Goal: Information Seeking & Learning: Learn about a topic

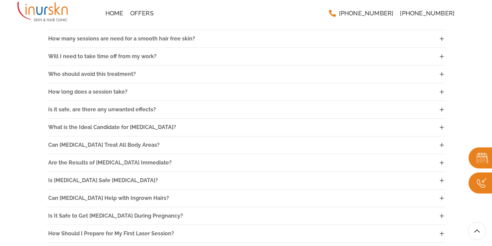
click at [204, 101] on link "Is it safe, are there any unwanted effects?" at bounding box center [246, 109] width 399 height 17
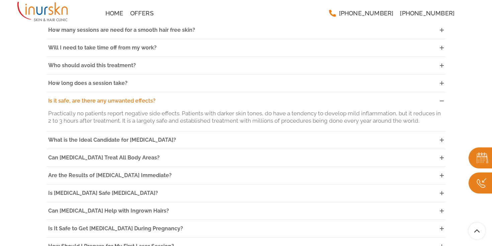
scroll to position [1865, 0]
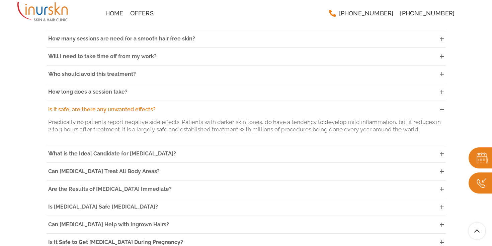
click at [72, 106] on span "Is it safe, are there any unwanted effects?" at bounding box center [101, 109] width 107 height 6
click at [71, 106] on span "Is it safe, are there any unwanted effects?" at bounding box center [101, 109] width 107 height 6
click at [441, 108] on icon at bounding box center [442, 110] width 4 height 4
click at [430, 101] on link "Is it safe, are there any unwanted effects?" at bounding box center [246, 109] width 399 height 17
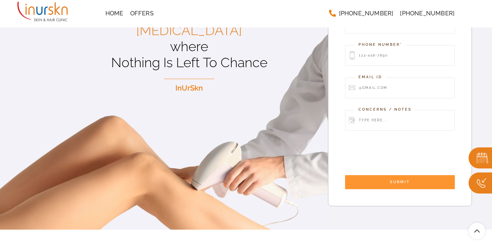
scroll to position [0, 0]
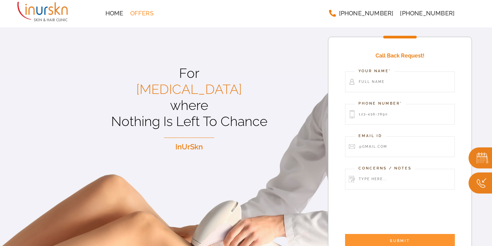
click at [136, 12] on span "Offers" at bounding box center [141, 13] width 23 height 6
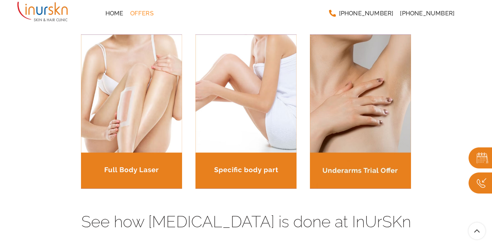
scroll to position [815, 0]
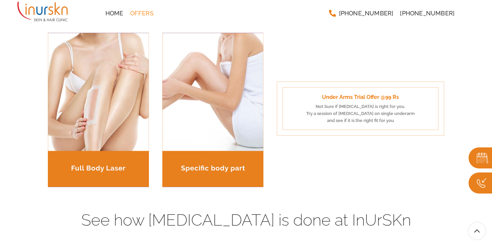
click at [369, 119] on div "Under Arms Trial Offer @99 Rs Not Sure if [MEDICAL_DATA] is right for you. Try …" at bounding box center [361, 108] width 156 height 43
click at [360, 127] on div "Under Arms Trial Offer @99 Rs Not Sure if [MEDICAL_DATA] is right for you. Try …" at bounding box center [360, 107] width 167 height 54
click at [354, 106] on div "Under Arms Trial Offer @99 Rs Not Sure if [MEDICAL_DATA] is right for you. Try …" at bounding box center [361, 108] width 156 height 43
click at [355, 97] on p "Under Arms Trial Offer @99 Rs" at bounding box center [361, 97] width 144 height 9
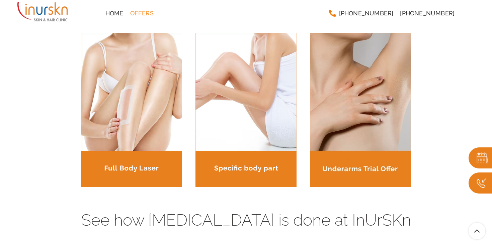
click at [483, 154] on img at bounding box center [480, 158] width 23 height 21
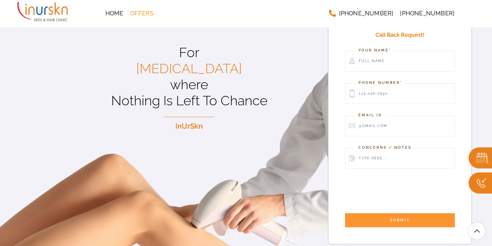
scroll to position [0, 0]
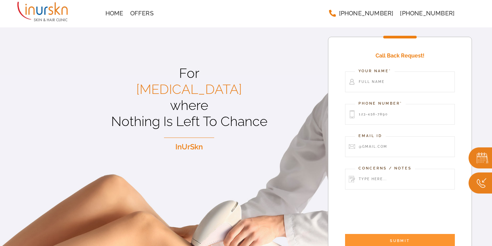
click at [484, 178] on img at bounding box center [480, 183] width 23 height 21
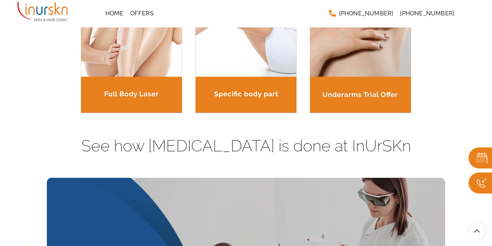
scroll to position [888, 0]
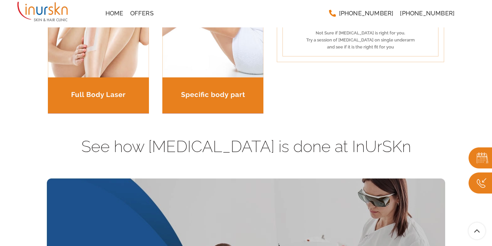
click at [344, 101] on div "Session Based Prices Areas Covered Single Session 6 Sessions Full Body Limited …" at bounding box center [246, 33] width 399 height 167
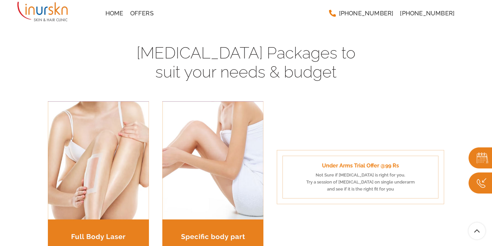
scroll to position [747, 0]
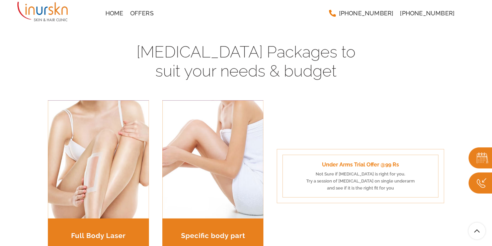
click at [377, 173] on div "Under Arms Trial Offer @99 Rs Not Sure if [MEDICAL_DATA] is right for you. Try …" at bounding box center [361, 176] width 156 height 43
click at [378, 182] on div "Under Arms Trial Offer @99 Rs Not Sure if [MEDICAL_DATA] is right for you. Try …" at bounding box center [361, 176] width 156 height 43
click at [364, 162] on p "Under Arms Trial Offer @99 Rs" at bounding box center [361, 165] width 144 height 9
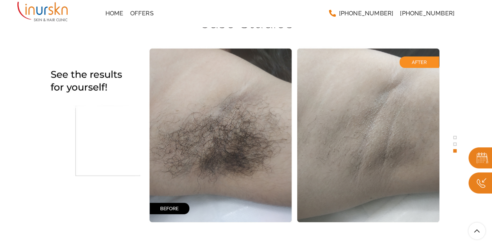
scroll to position [1297, 0]
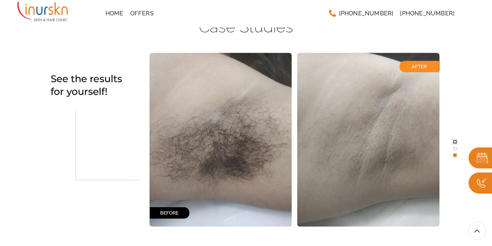
click at [455, 141] on span at bounding box center [455, 141] width 3 height 3
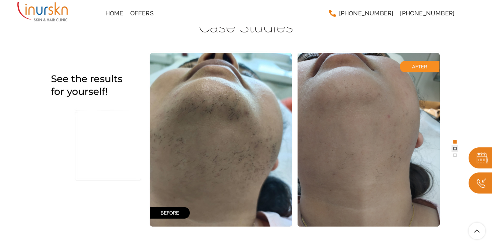
click at [455, 150] on span at bounding box center [455, 148] width 3 height 3
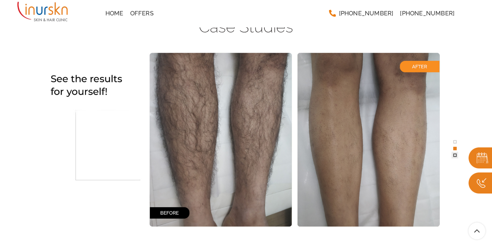
click at [454, 154] on span at bounding box center [455, 155] width 3 height 3
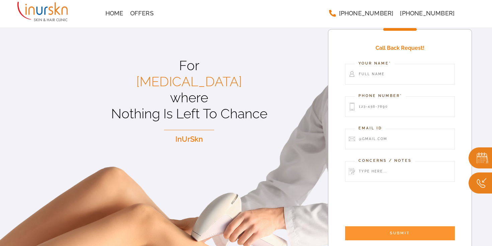
scroll to position [0, 0]
